Goal: Check status: Check status

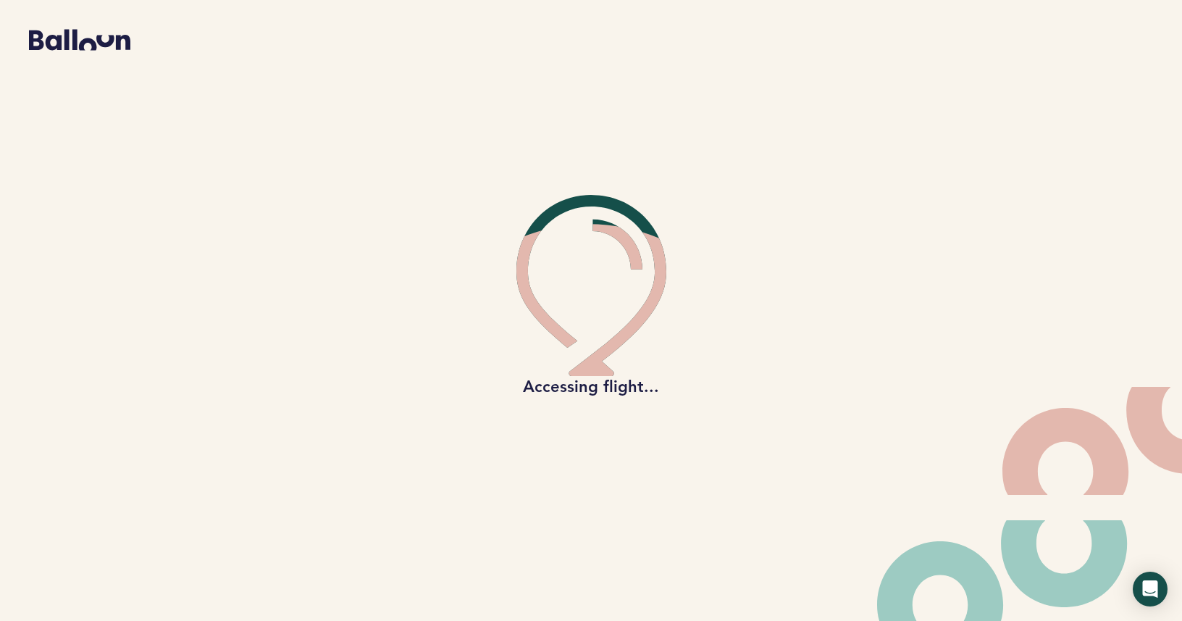
click at [93, 41] on icon at bounding box center [79, 40] width 101 height 21
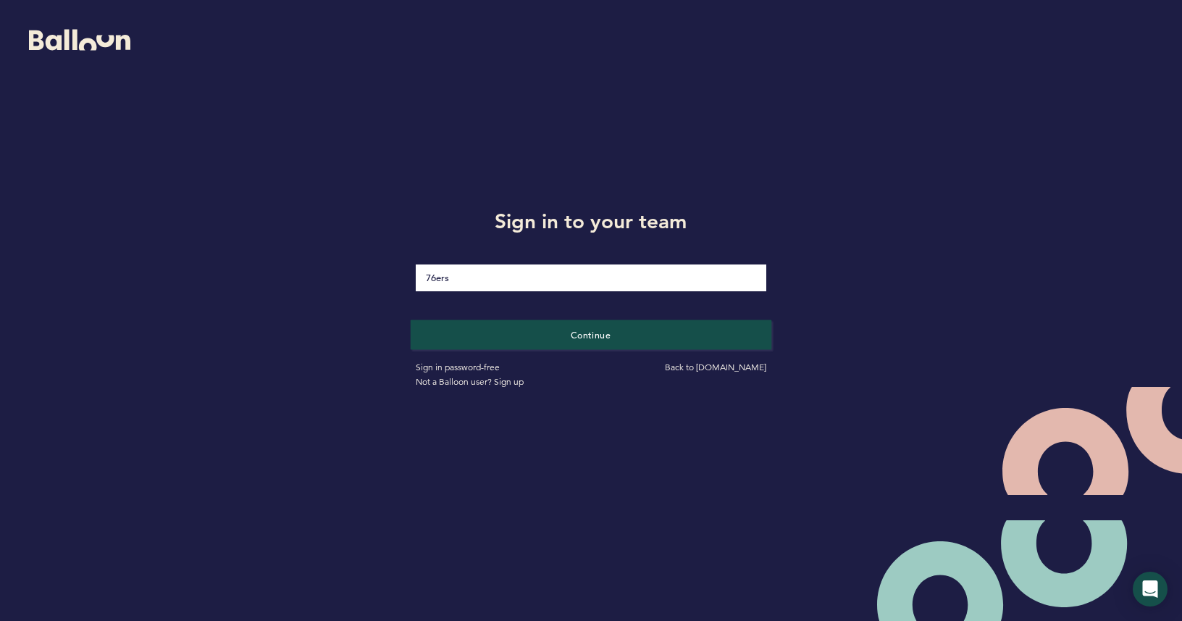
click at [595, 343] on button "Continue" at bounding box center [591, 334] width 361 height 30
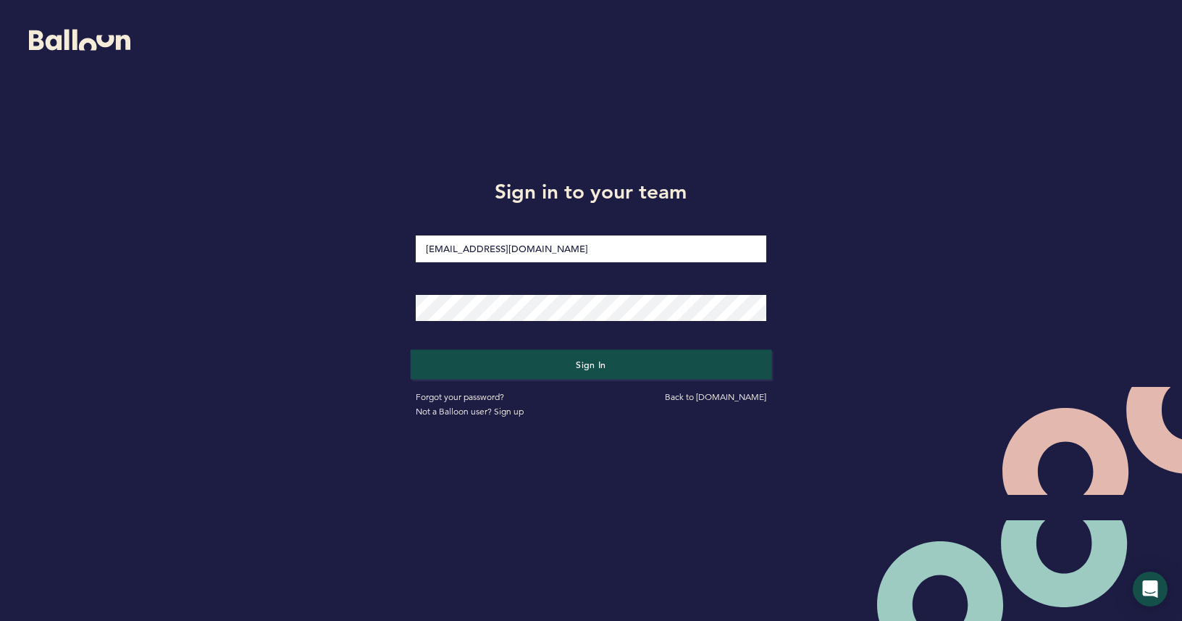
click at [538, 359] on button "Sign in" at bounding box center [591, 364] width 361 height 30
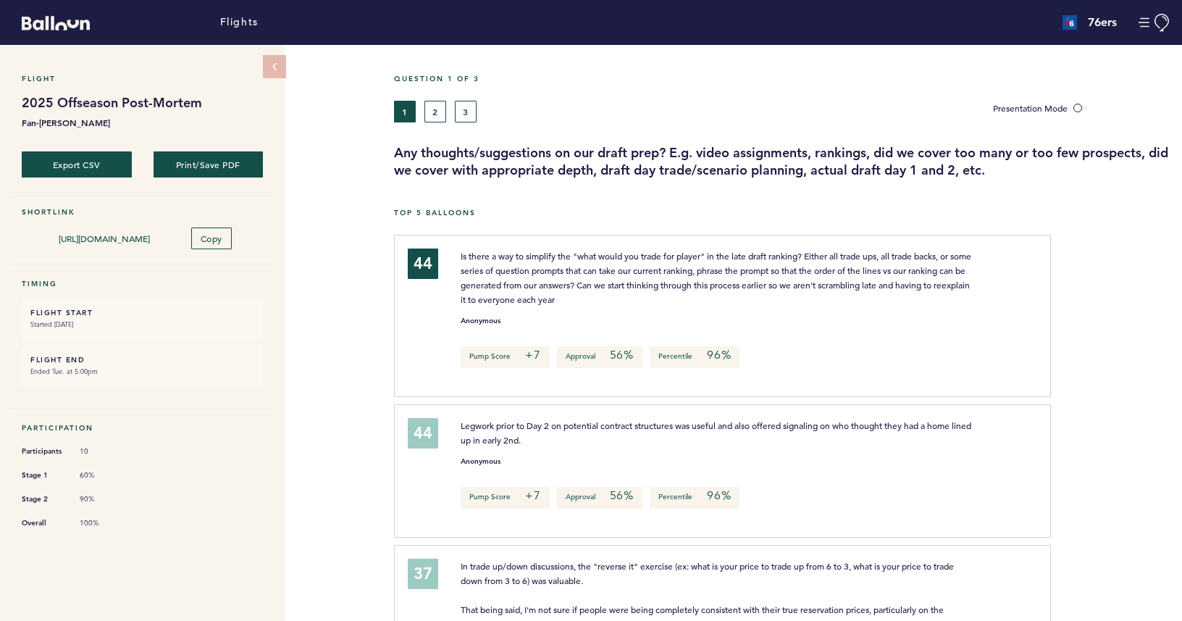
click at [220, 35] on div "Flights" at bounding box center [394, 23] width 788 height 38
click at [238, 21] on link "Flights" at bounding box center [239, 22] width 38 height 16
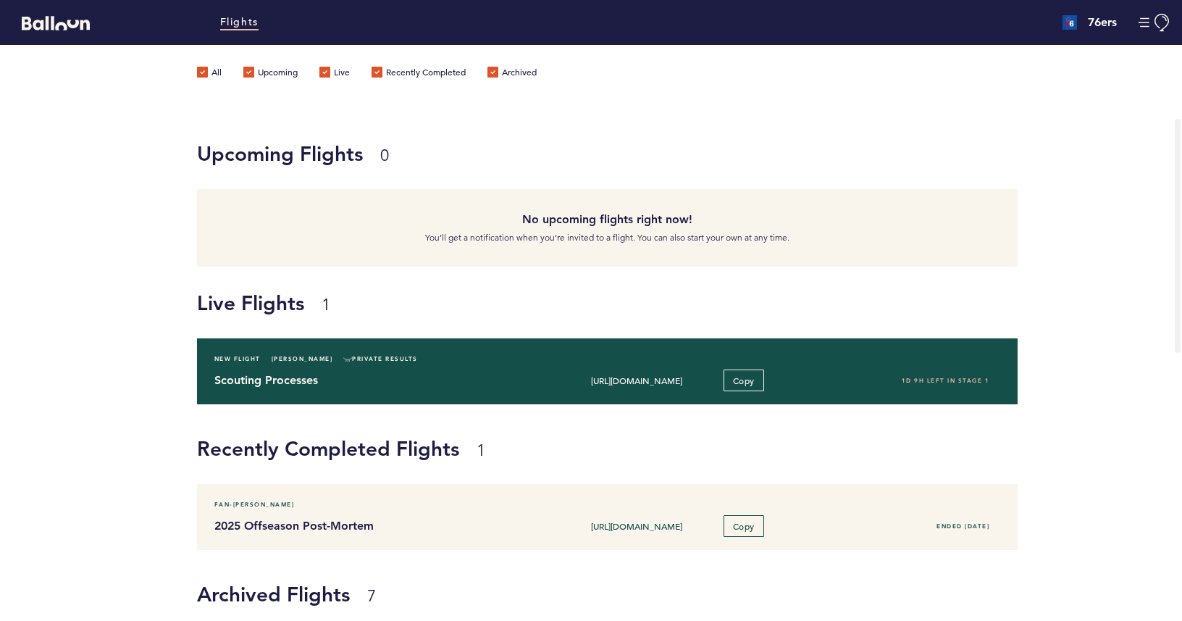
click at [480, 387] on h4 "Scouting Processes" at bounding box center [371, 380] width 315 height 17
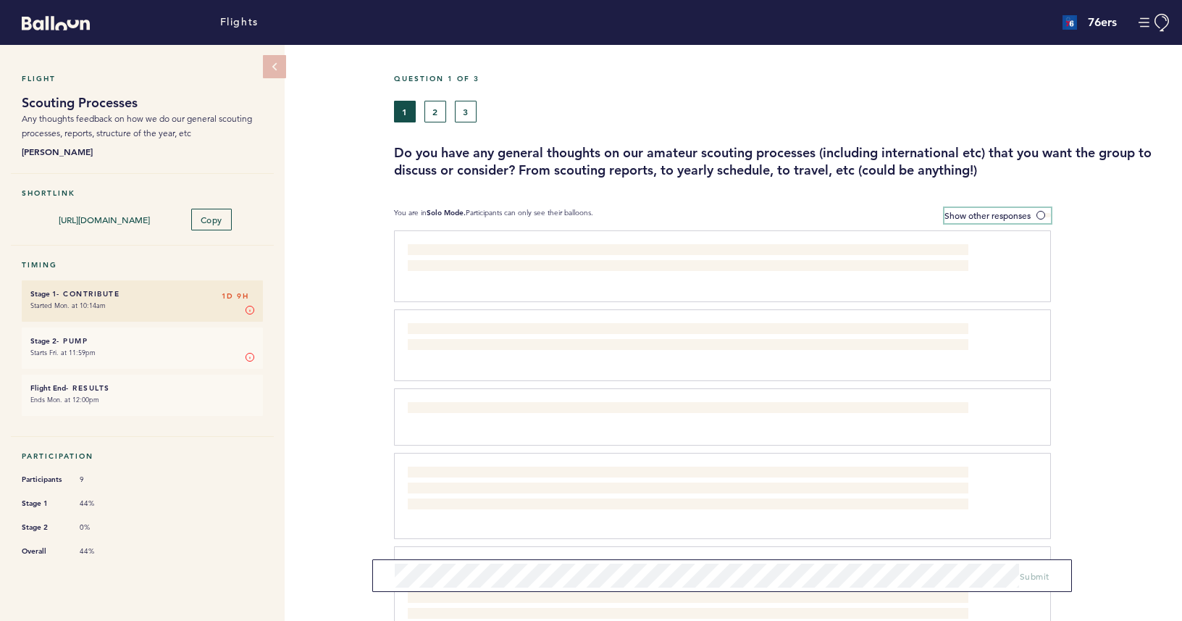
click at [986, 212] on span "Show other responses" at bounding box center [988, 215] width 86 height 12
click at [0, 0] on input "Show other responses" at bounding box center [0, 0] width 0 height 0
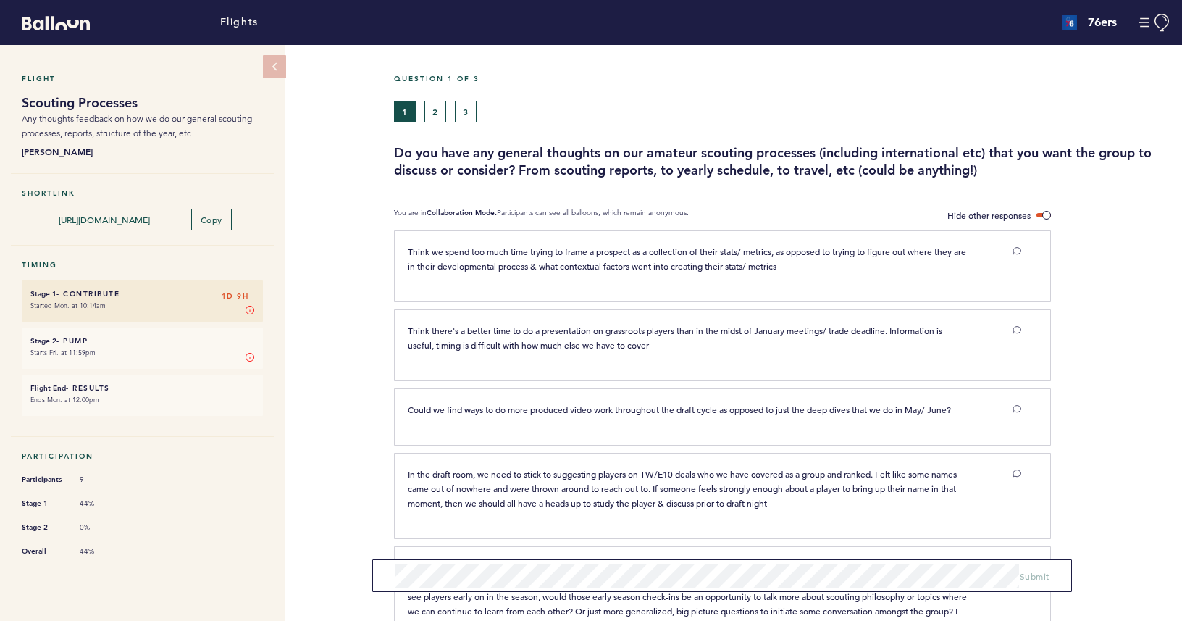
click at [445, 103] on button "2" at bounding box center [435, 112] width 22 height 22
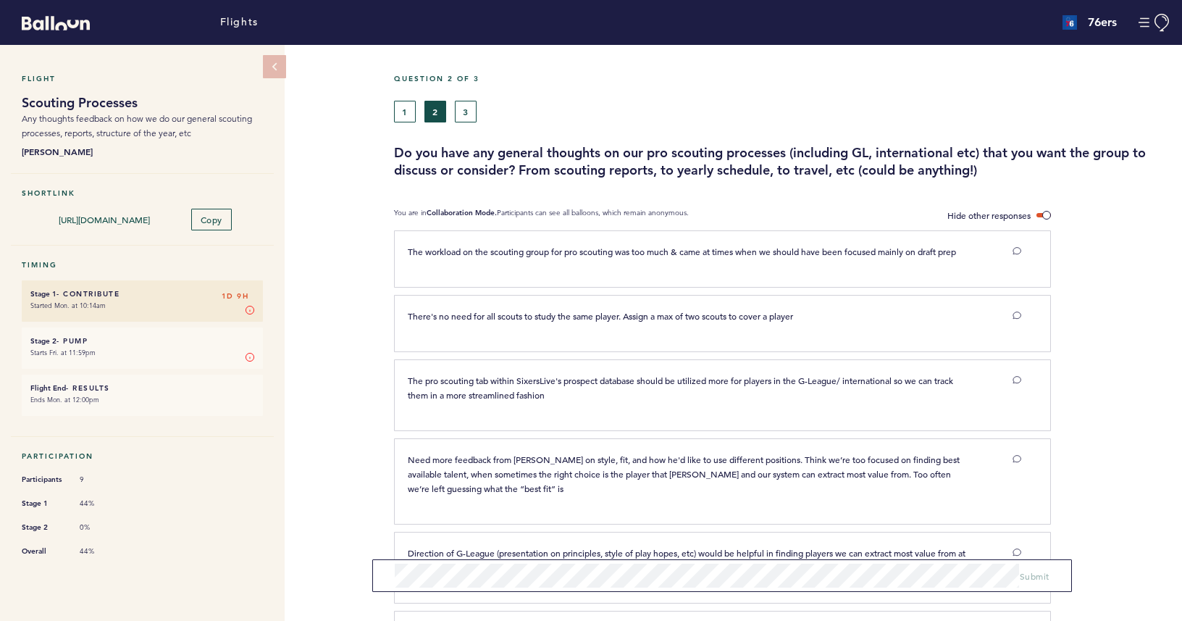
click at [469, 114] on button "3" at bounding box center [466, 112] width 22 height 22
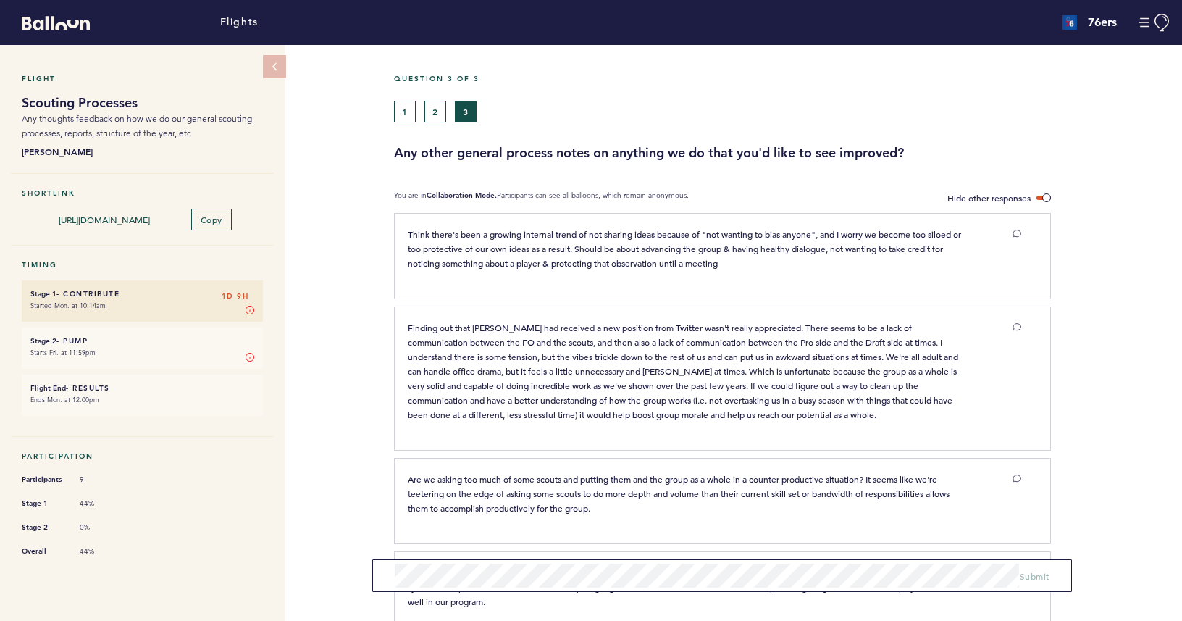
scroll to position [584, 0]
